Goal: Task Accomplishment & Management: Manage account settings

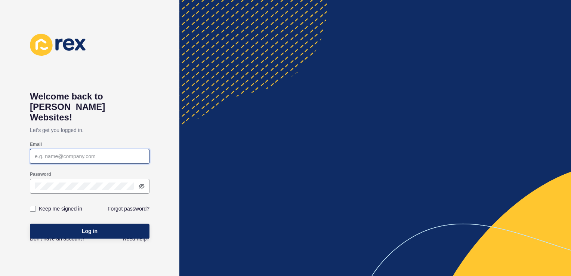
click at [107, 152] on input "Email" at bounding box center [90, 155] width 110 height 7
type input "[PERSON_NAME][EMAIL_ADDRESS][PERSON_NAME][DOMAIN_NAME]"
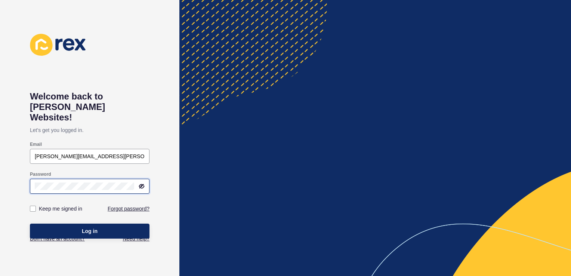
click at [30, 223] on button "Log in" at bounding box center [90, 230] width 120 height 15
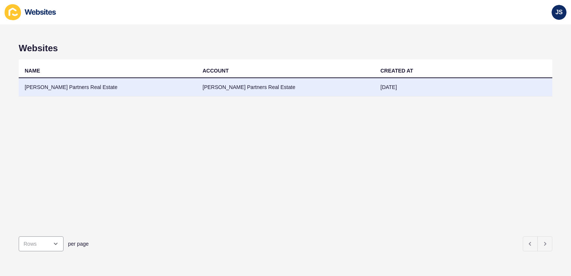
click at [74, 84] on td "[PERSON_NAME] Partners Real Estate" at bounding box center [108, 87] width 178 height 18
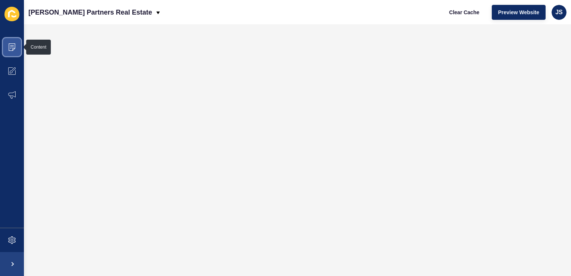
click at [13, 45] on icon at bounding box center [11, 46] width 7 height 7
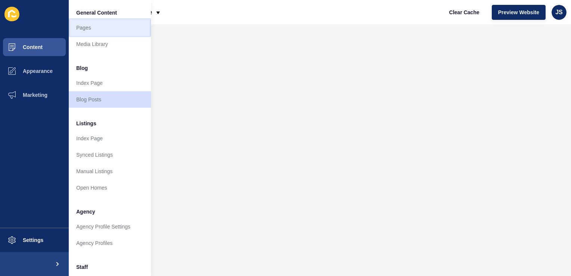
click at [87, 27] on link "Pages" at bounding box center [110, 27] width 82 height 16
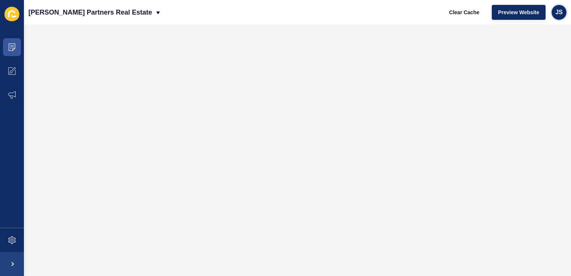
click at [558, 15] on span "JS" at bounding box center [558, 12] width 7 height 7
click at [550, 58] on link "Logout" at bounding box center [541, 62] width 55 height 16
